Goal: Transaction & Acquisition: Purchase product/service

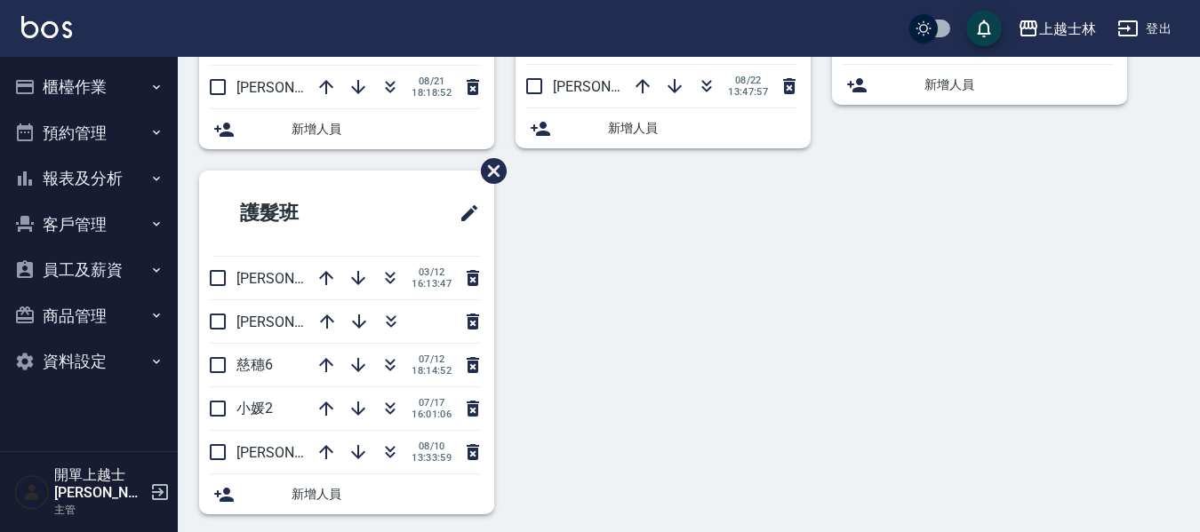
scroll to position [304, 0]
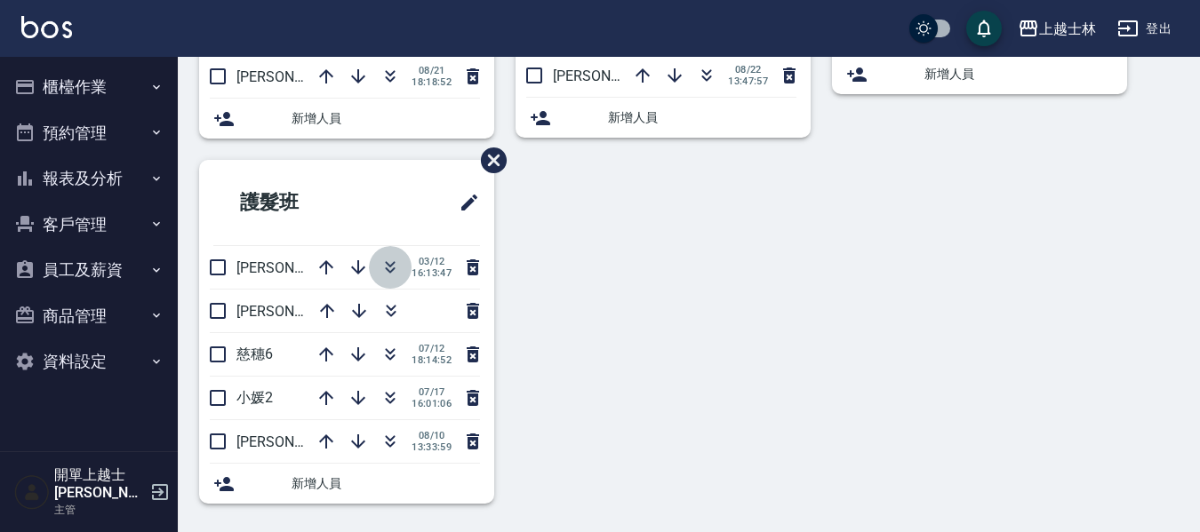
click at [391, 268] on icon "button" at bounding box center [389, 267] width 21 height 21
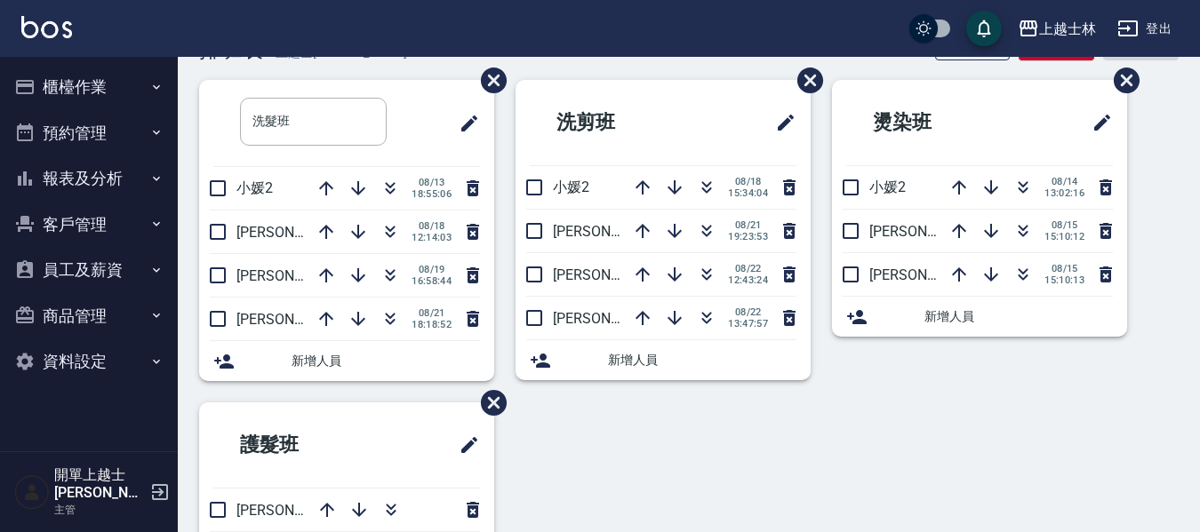
scroll to position [0, 0]
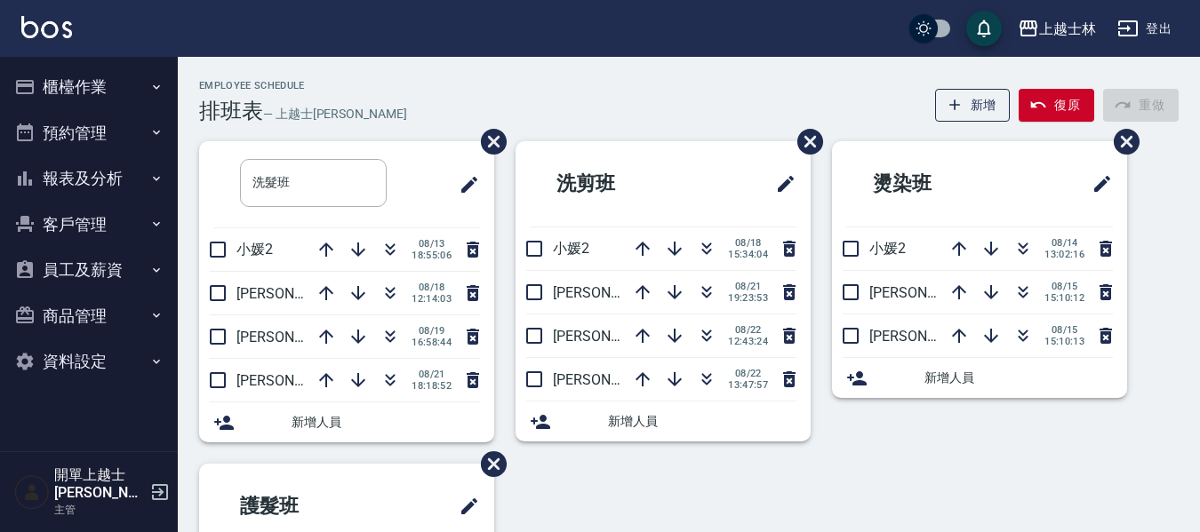
drag, startPoint x: 809, startPoint y: 78, endPoint x: 811, endPoint y: 42, distance: 36.5
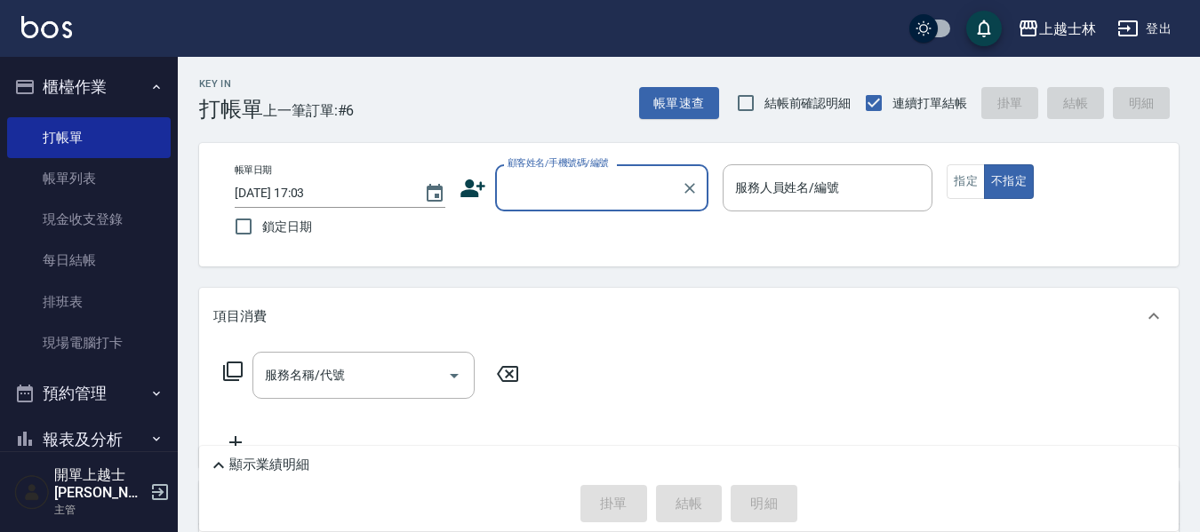
click at [627, 180] on input "顧客姓名/手機號碼/編號" at bounding box center [588, 187] width 171 height 31
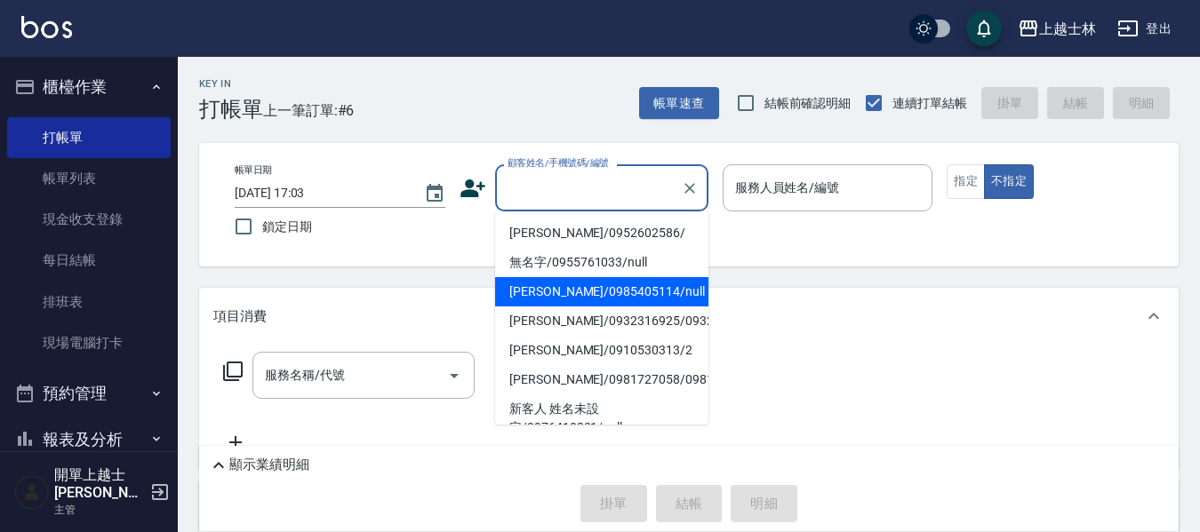
click at [635, 286] on li "[PERSON_NAME]/0985405114/null" at bounding box center [601, 291] width 213 height 29
type input "[PERSON_NAME]/0985405114/null"
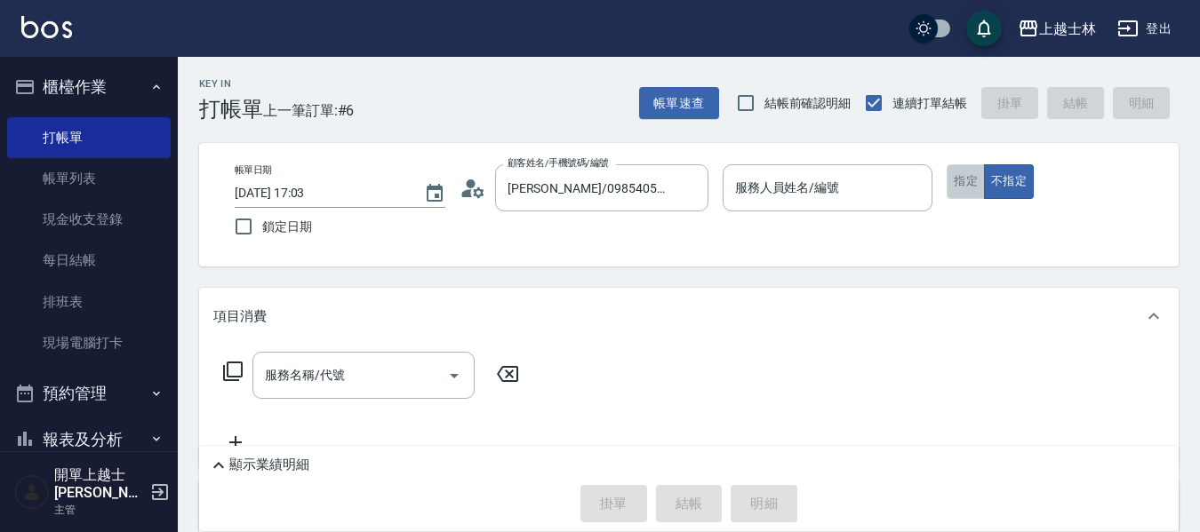
click at [963, 170] on button "指定" at bounding box center [965, 181] width 38 height 35
click at [379, 389] on input "服務名稱/代號" at bounding box center [350, 375] width 180 height 31
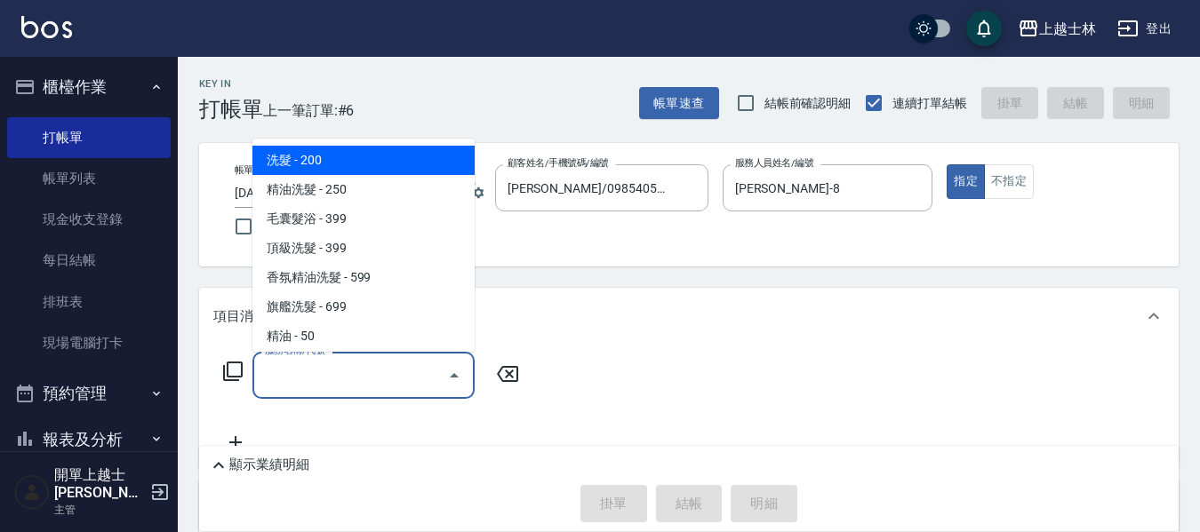
type input "[PERSON_NAME]-8"
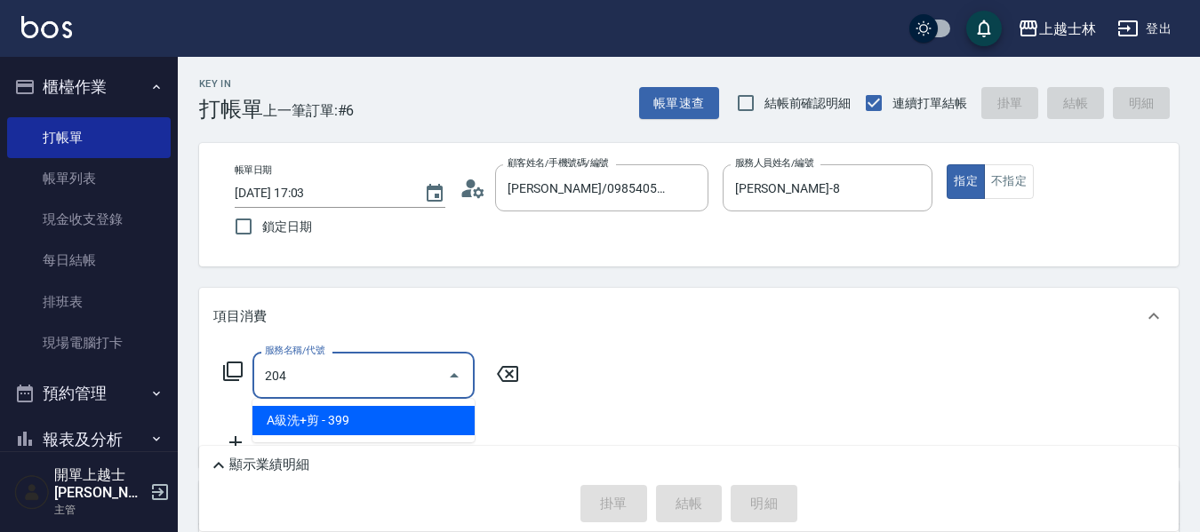
type input "A級洗+剪(204)"
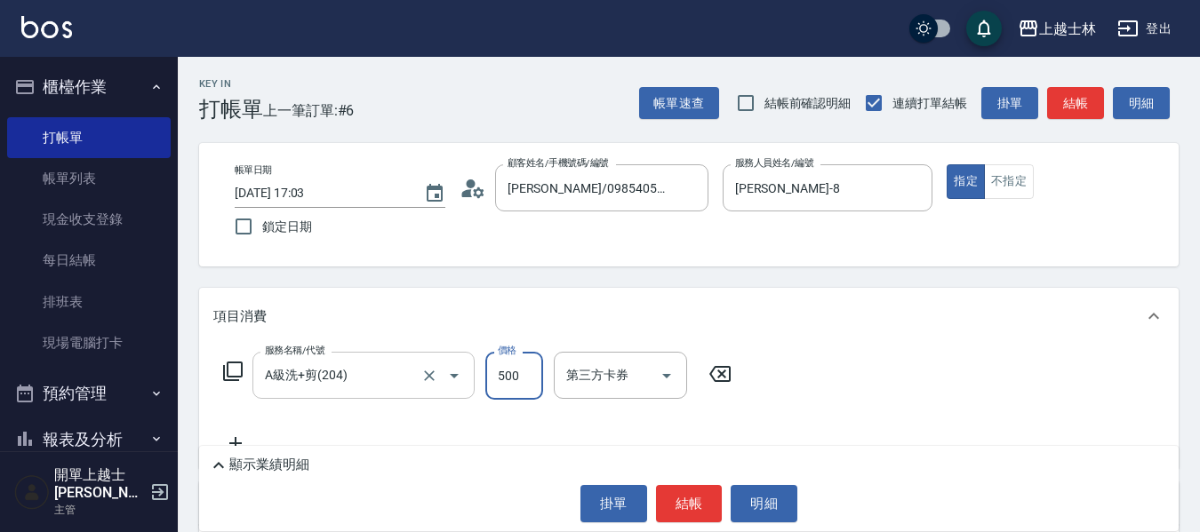
type input "500"
click at [1074, 95] on button "結帳" at bounding box center [1075, 103] width 57 height 33
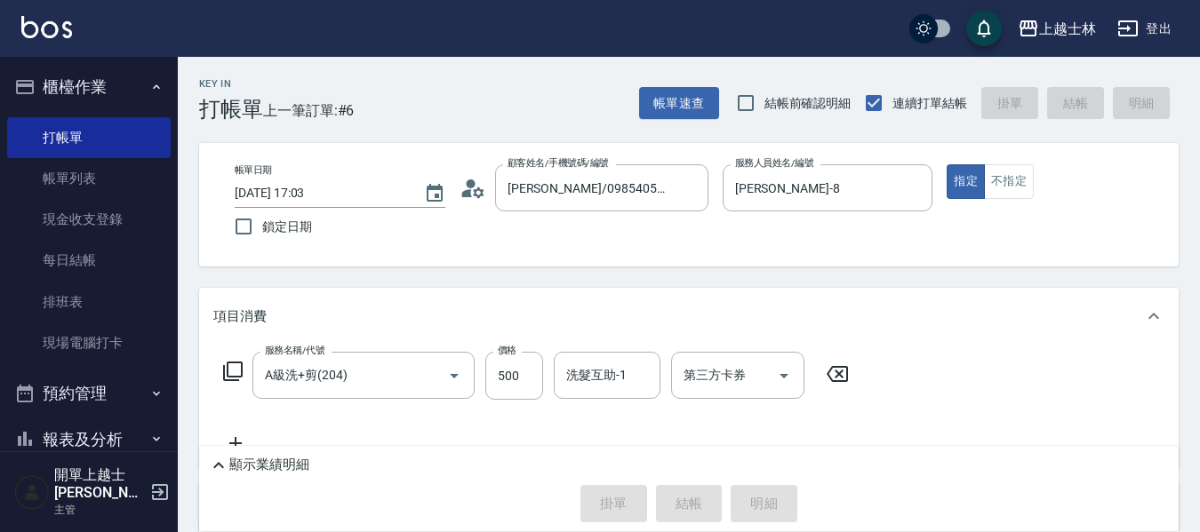
type input "[DATE] 18:54"
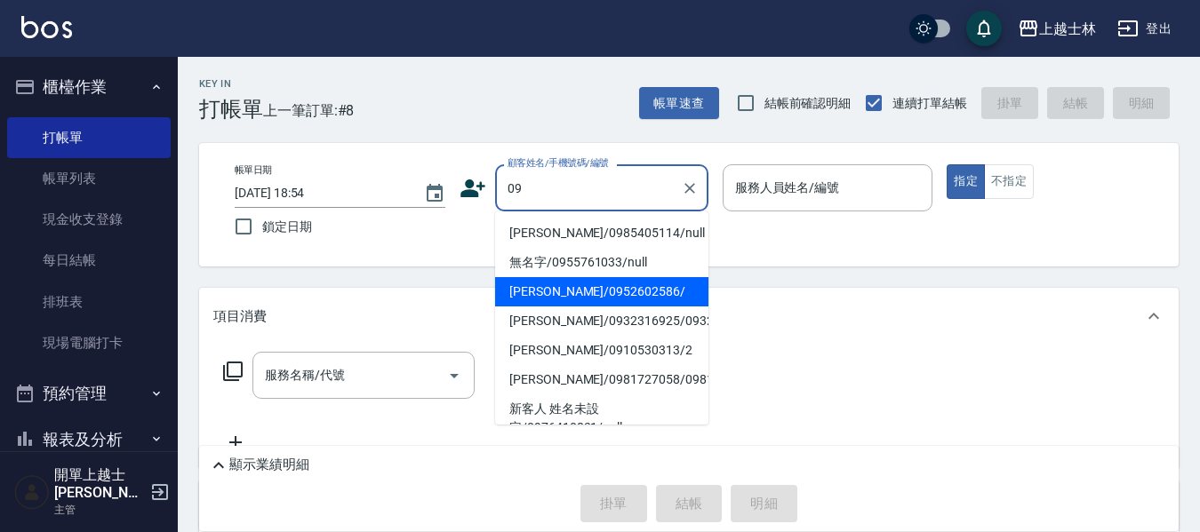
type input "[PERSON_NAME]/0985405114/null"
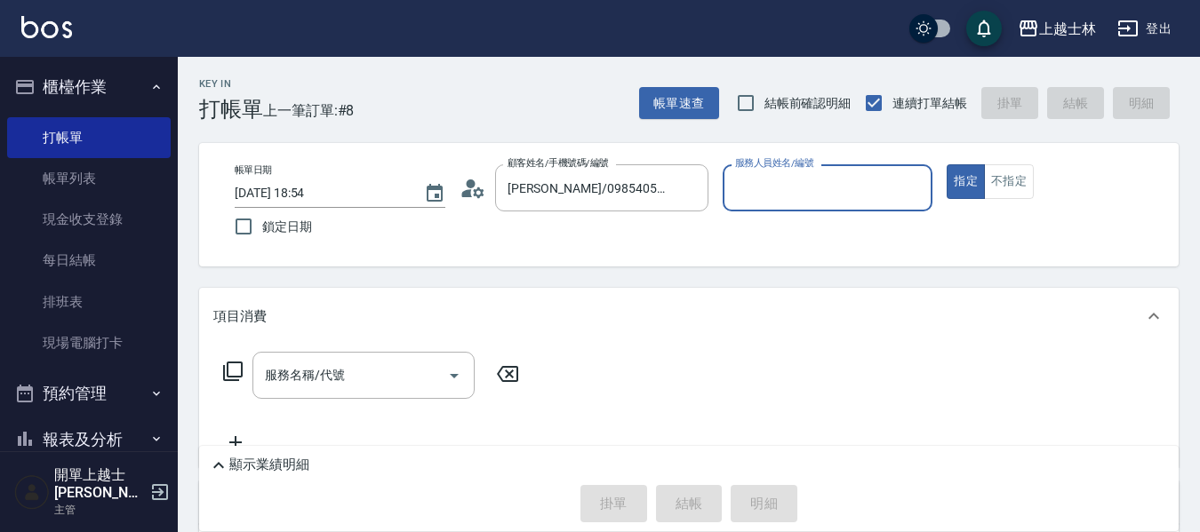
type input "[PERSON_NAME]-8"
click at [688, 191] on icon "Clear" at bounding box center [690, 189] width 18 height 18
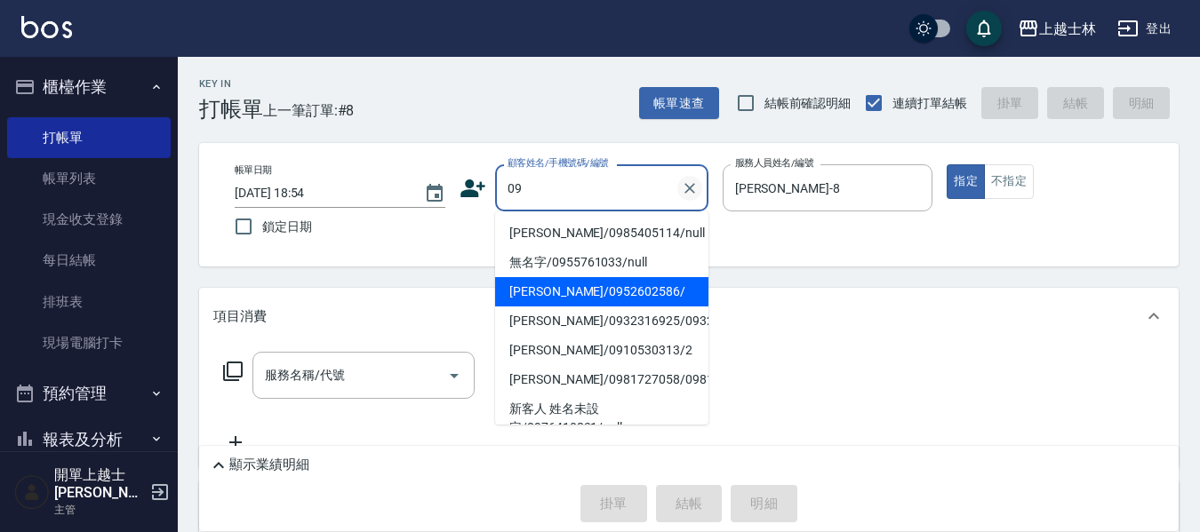
type input "[PERSON_NAME]/0952602586/"
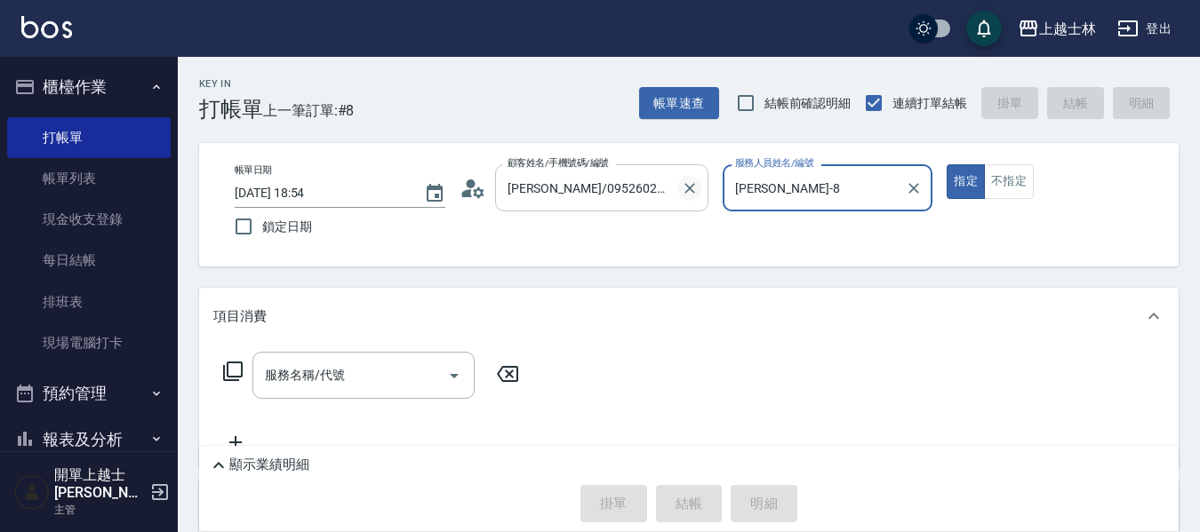
type input "[PERSON_NAME]-12"
click at [946, 164] on button "指定" at bounding box center [965, 181] width 38 height 35
type button "true"
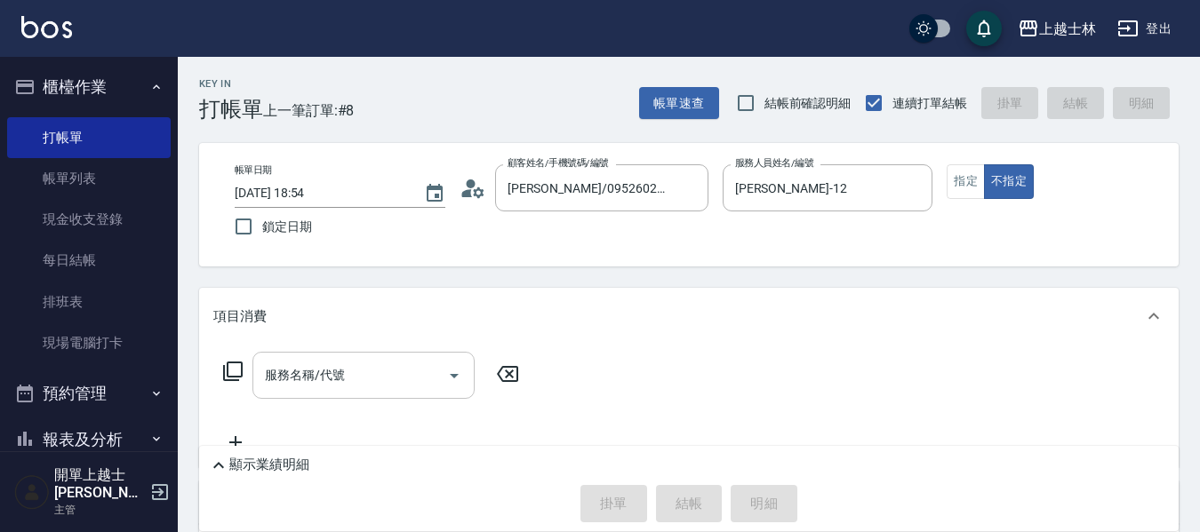
click at [325, 393] on div "服務名稱/代號" at bounding box center [363, 375] width 222 height 47
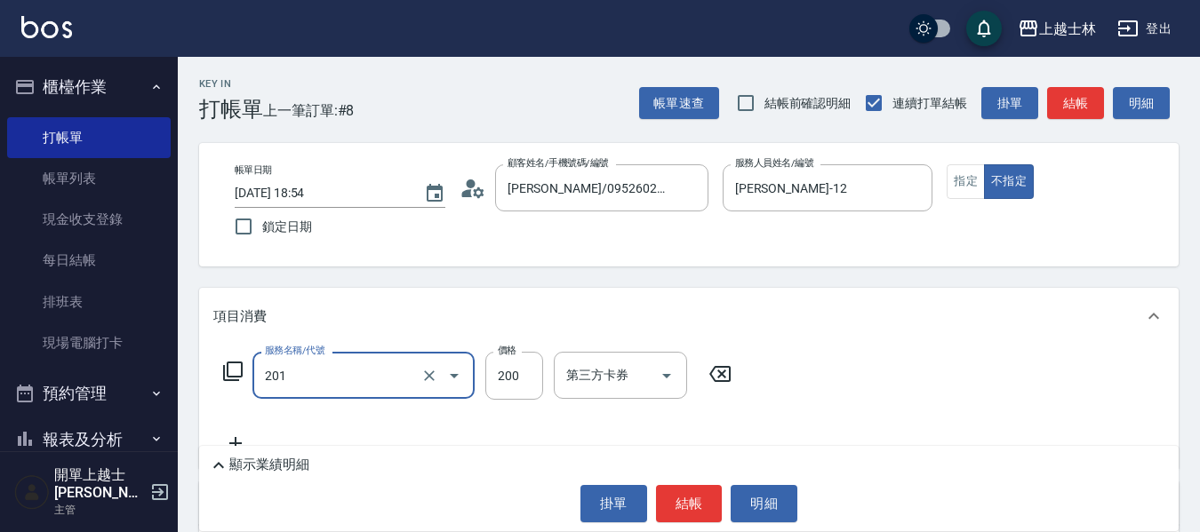
type input "B級單剪(201)"
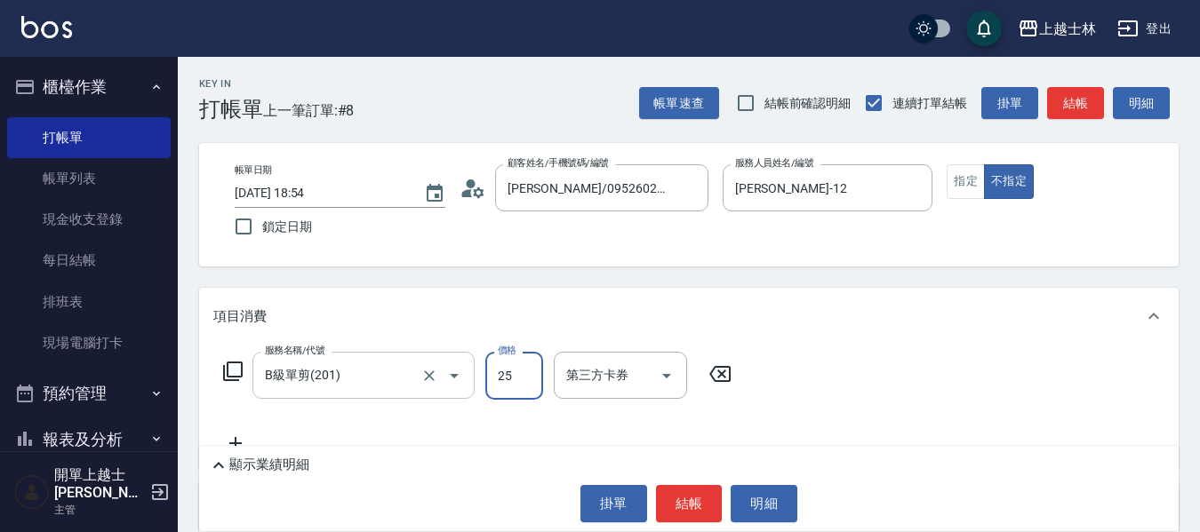
type input "250"
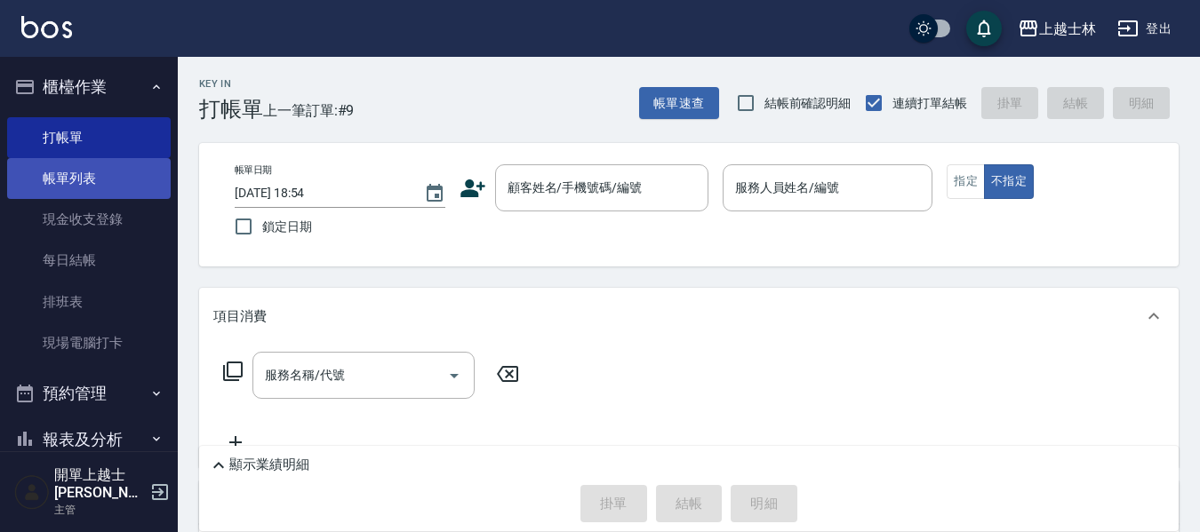
click at [110, 190] on link "帳單列表" at bounding box center [89, 178] width 164 height 41
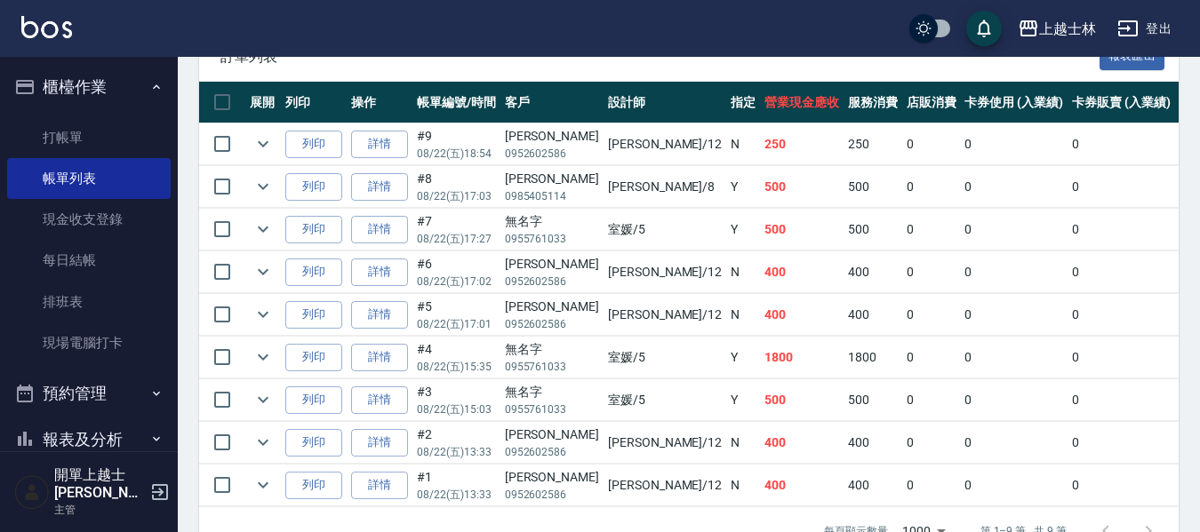
scroll to position [436, 0]
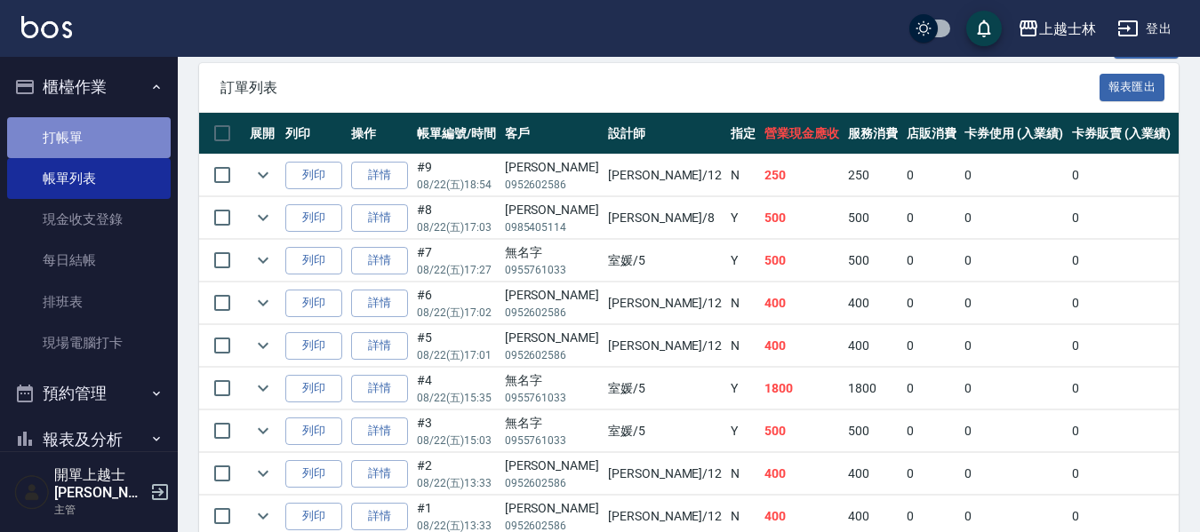
click at [125, 136] on link "打帳單" at bounding box center [89, 137] width 164 height 41
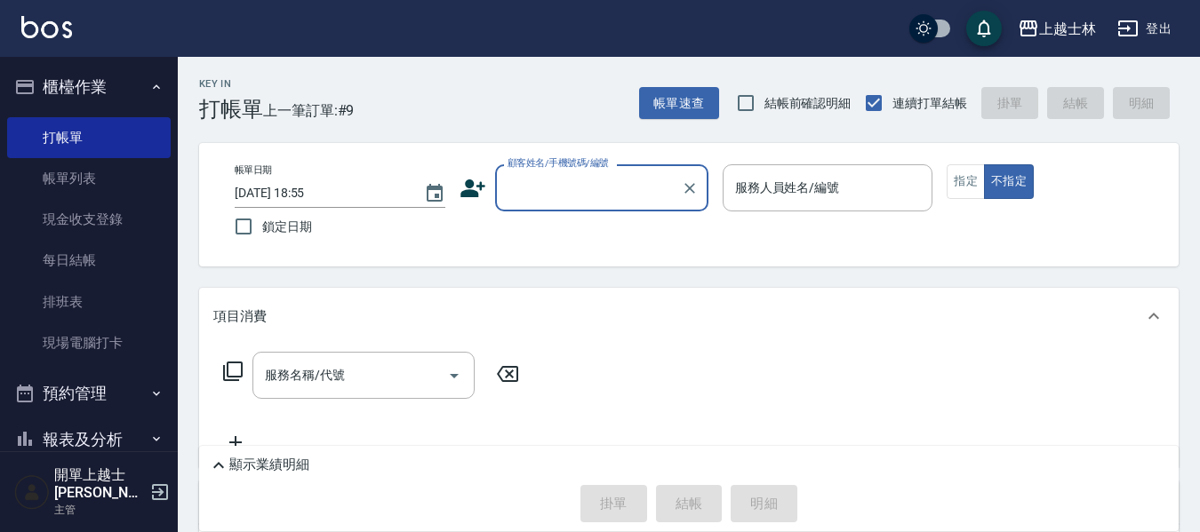
click at [529, 182] on input "顧客姓名/手機號碼/編號" at bounding box center [588, 187] width 171 height 31
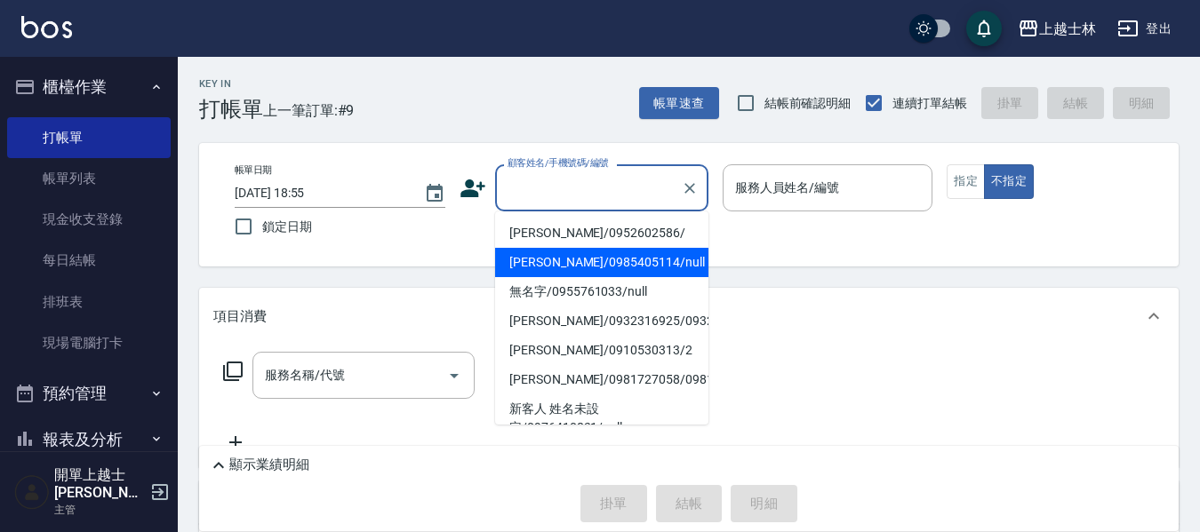
click at [595, 261] on li "[PERSON_NAME]/0985405114/null" at bounding box center [601, 262] width 213 height 29
type input "[PERSON_NAME]/0985405114/null"
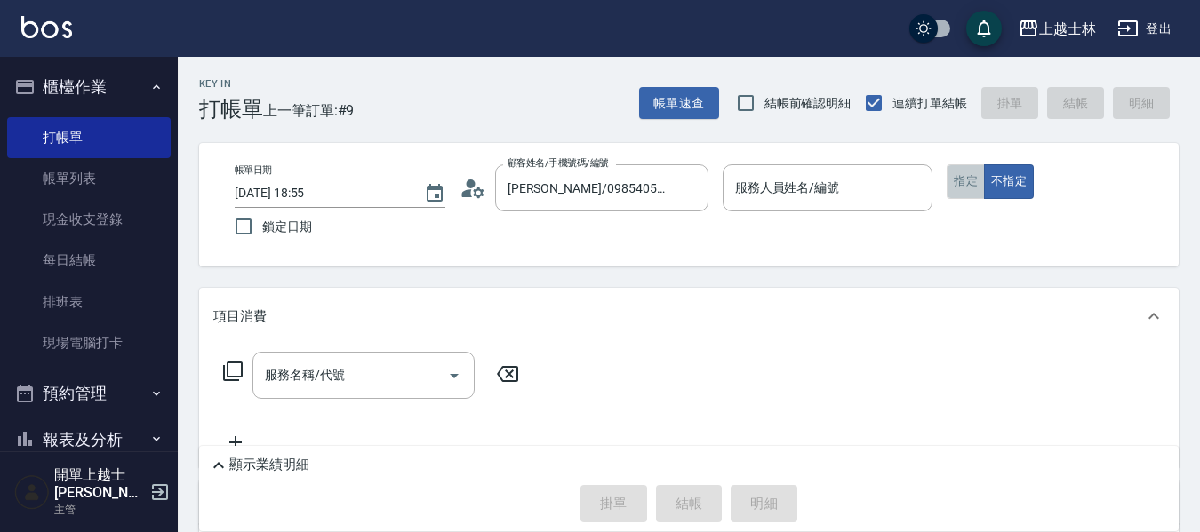
click at [970, 174] on button "指定" at bounding box center [965, 181] width 38 height 35
type input "[PERSON_NAME]-8"
click at [230, 371] on icon at bounding box center [232, 371] width 21 height 21
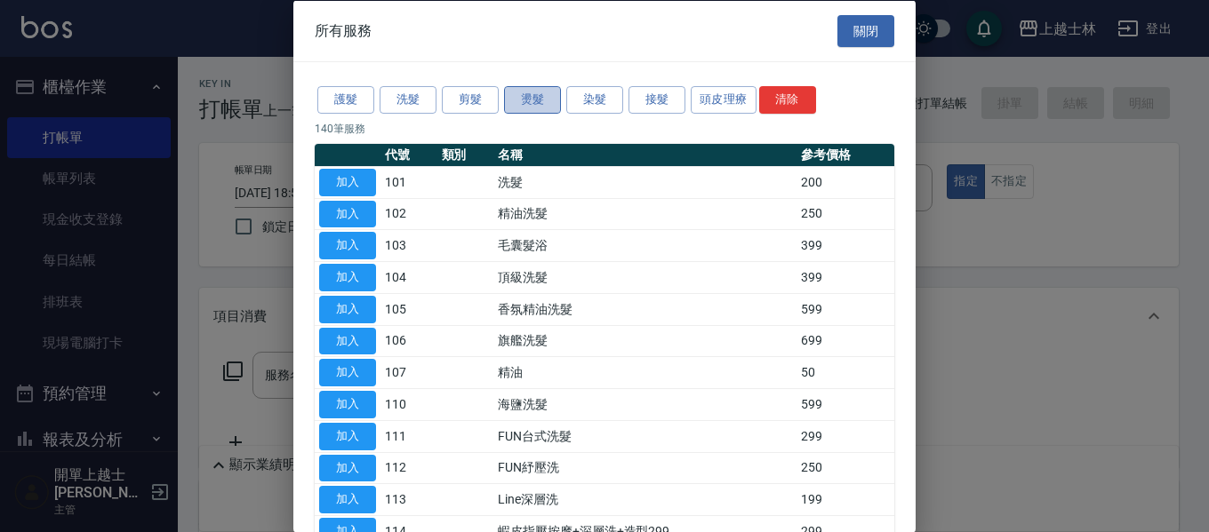
click at [551, 108] on button "燙髮" at bounding box center [532, 100] width 57 height 28
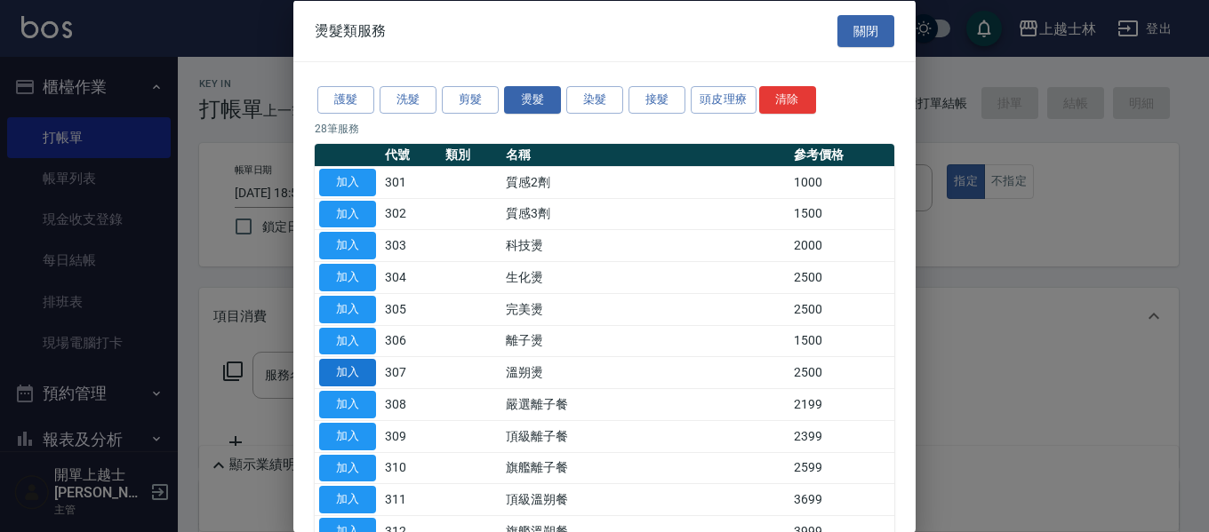
click at [331, 377] on button "加入" at bounding box center [347, 373] width 57 height 28
type input "溫朔燙(307)"
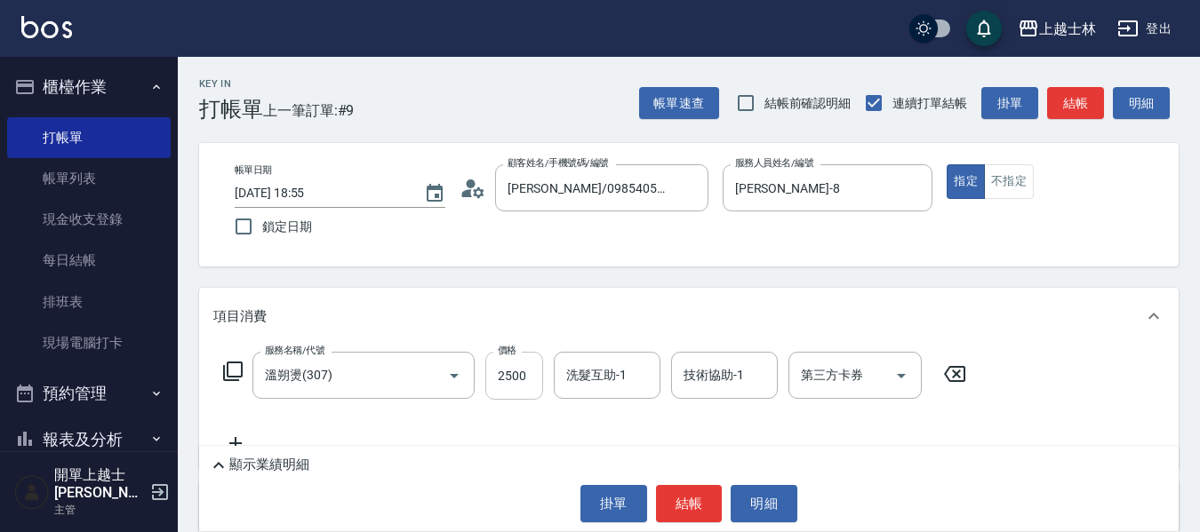
click at [510, 373] on input "2500" at bounding box center [514, 376] width 58 height 48
type input "3200"
click at [1080, 94] on button "結帳" at bounding box center [1075, 103] width 57 height 33
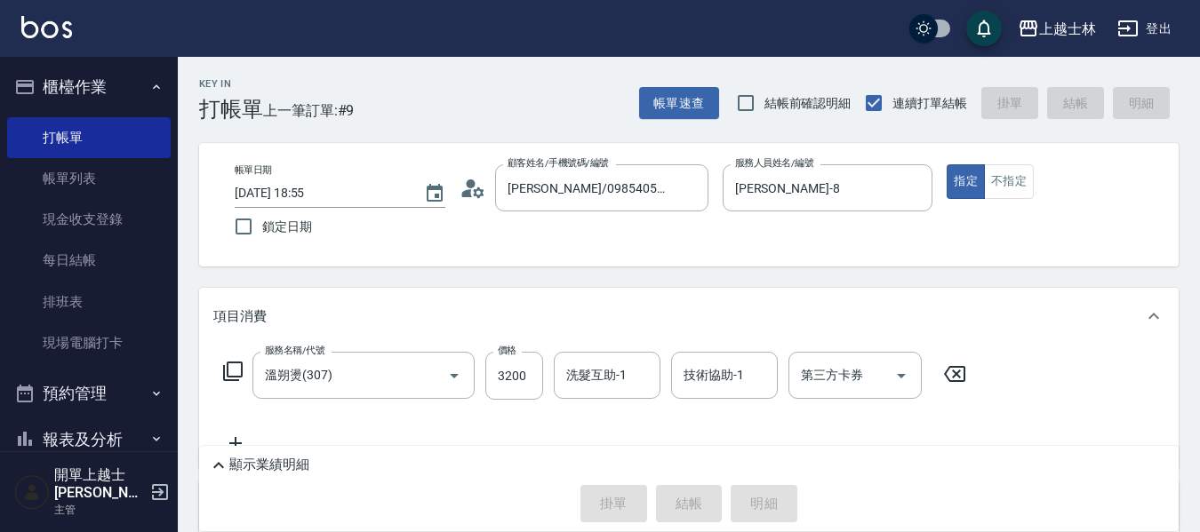
type input "[DATE] 19:20"
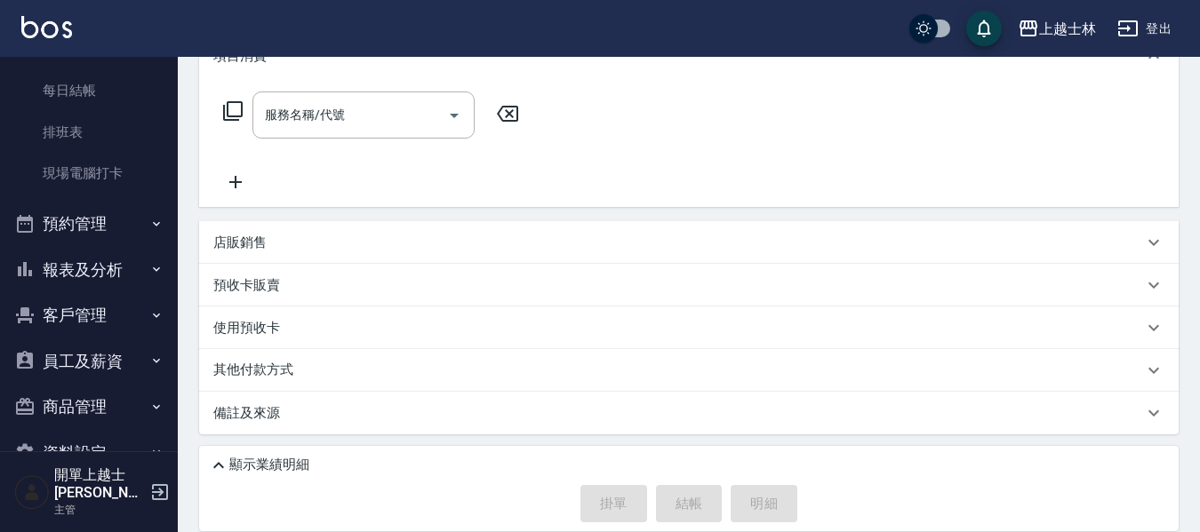
scroll to position [199, 0]
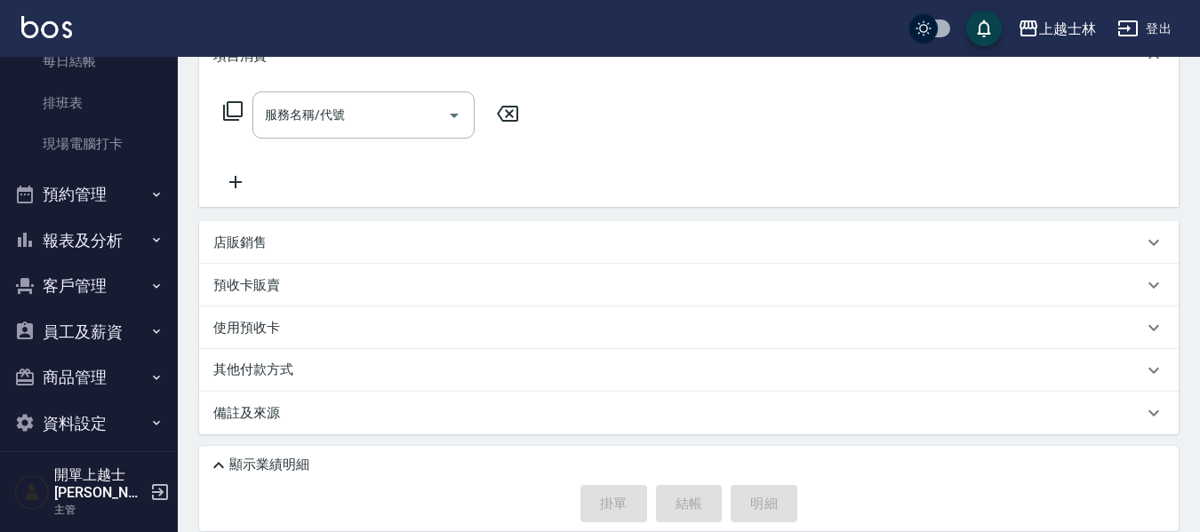
click at [103, 254] on button "報表及分析" at bounding box center [89, 241] width 164 height 46
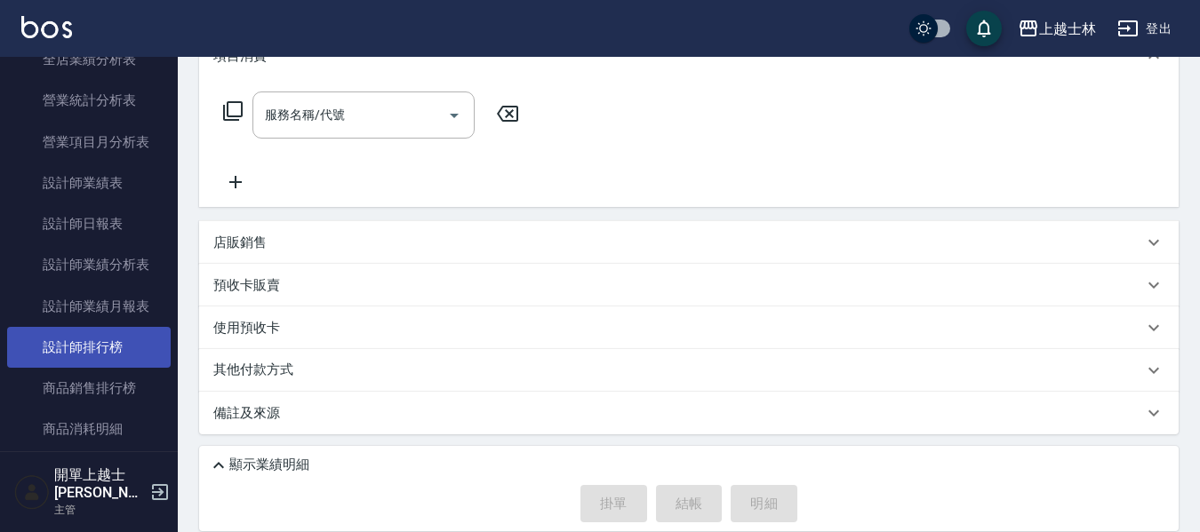
scroll to position [732, 0]
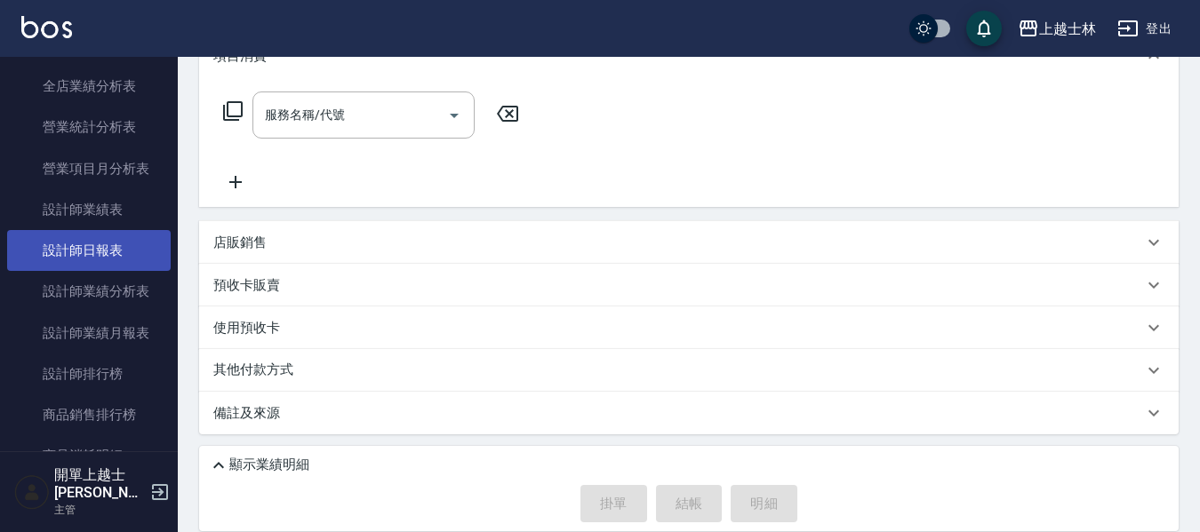
click at [109, 259] on link "設計師日報表" at bounding box center [89, 250] width 164 height 41
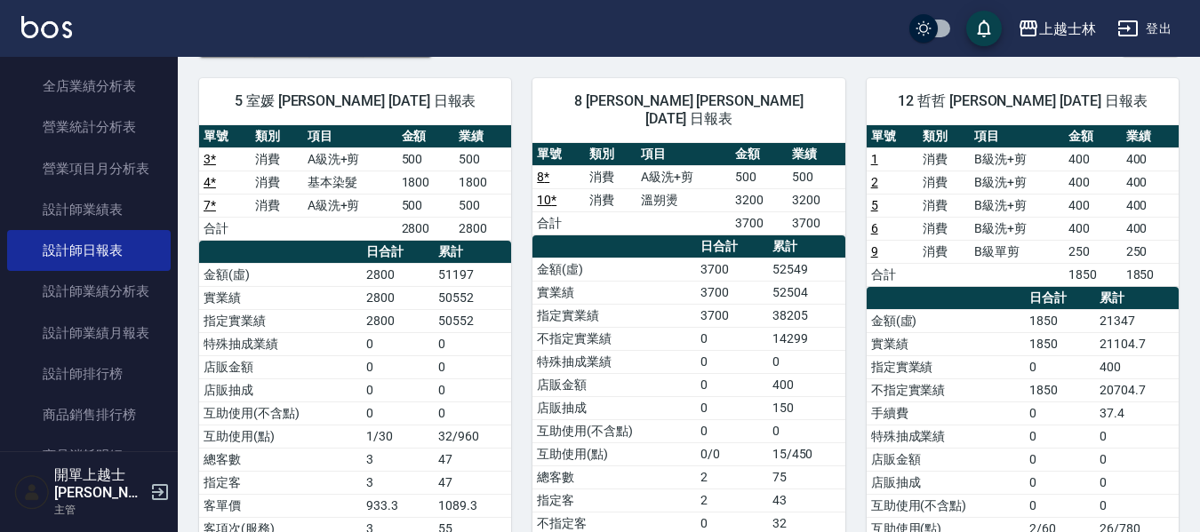
scroll to position [89, 0]
